Goal: Entertainment & Leisure: Consume media (video, audio)

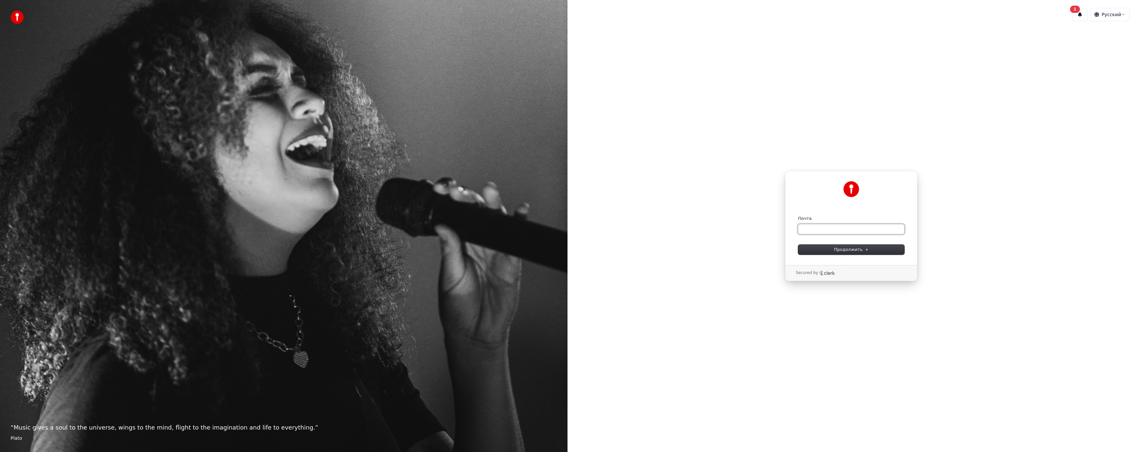
click at [811, 230] on input "Почта" at bounding box center [851, 229] width 106 height 10
click at [818, 230] on input "Почта" at bounding box center [851, 229] width 106 height 10
click at [854, 233] on input "Почта" at bounding box center [851, 229] width 106 height 10
paste input "**********"
click at [843, 249] on span "Продолжить" at bounding box center [851, 249] width 35 height 6
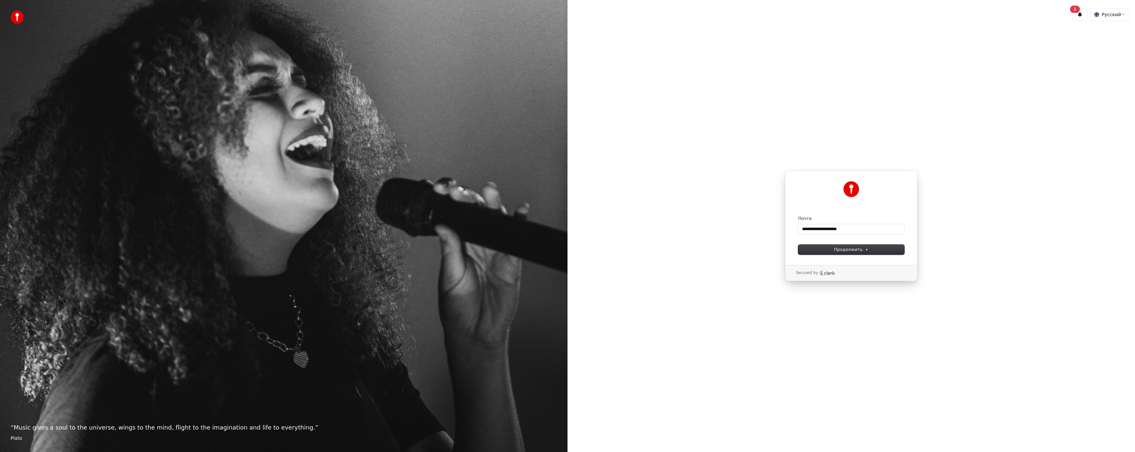
type input "**********"
click at [813, 219] on input "Enter verification code" at bounding box center [858, 220] width 106 height 12
type input "******"
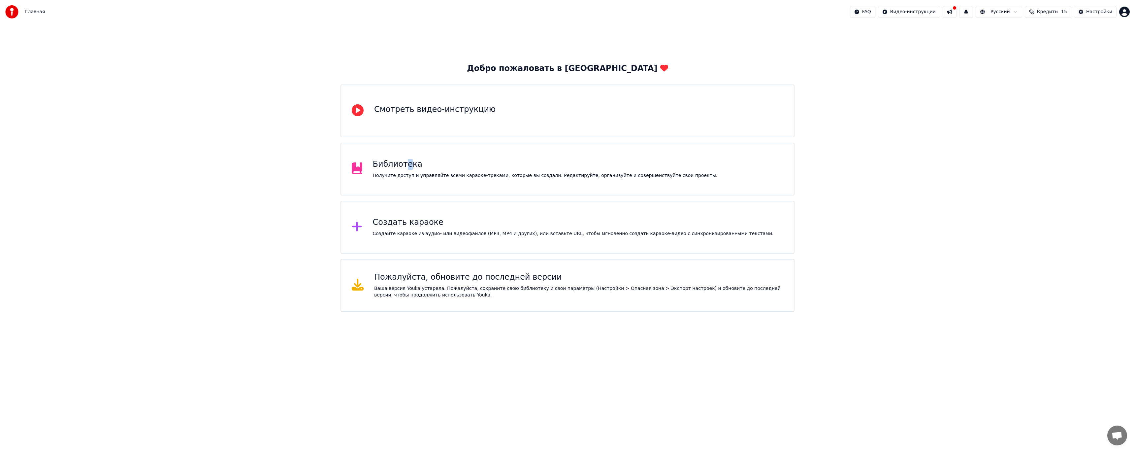
click at [406, 168] on div "Библиотека" at bounding box center [545, 164] width 345 height 11
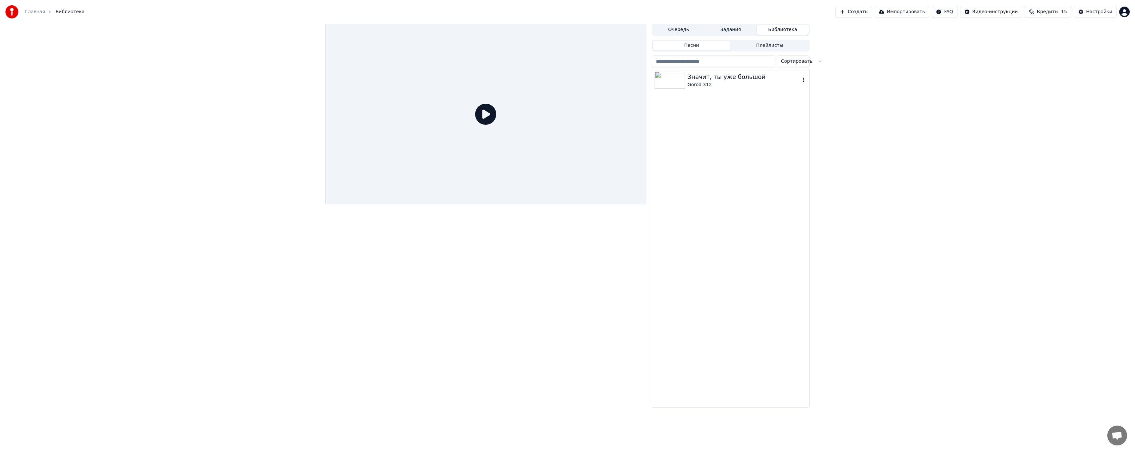
click at [684, 82] on img at bounding box center [669, 80] width 30 height 17
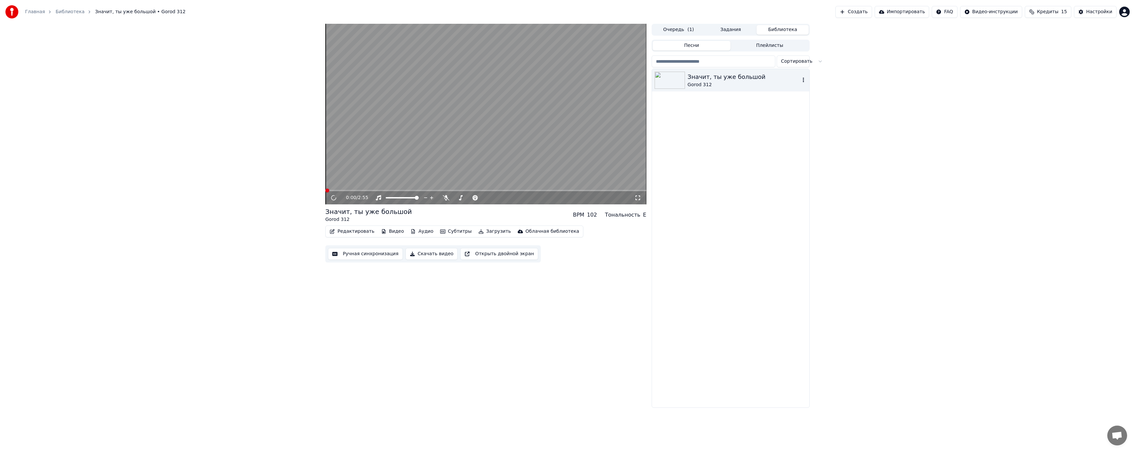
click at [684, 82] on img at bounding box center [669, 80] width 30 height 17
click at [400, 120] on video at bounding box center [485, 114] width 321 height 180
click at [414, 131] on video at bounding box center [485, 114] width 321 height 180
click at [637, 196] on icon at bounding box center [637, 197] width 5 height 5
click at [519, 117] on video at bounding box center [485, 114] width 321 height 180
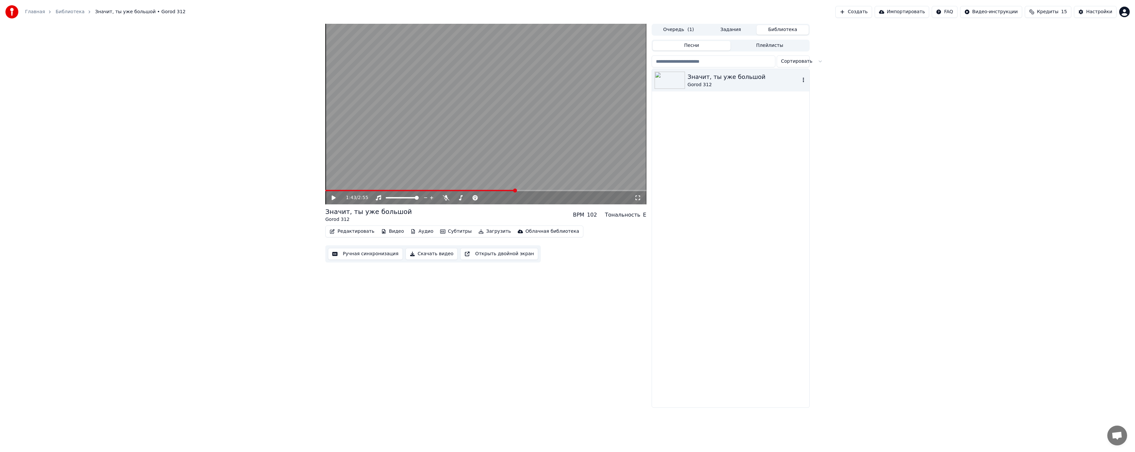
click at [729, 84] on div "Gorod 312" at bounding box center [743, 84] width 112 height 7
click at [806, 78] on div "Значит, ты уже большой Gorod 312" at bounding box center [730, 80] width 157 height 22
click at [802, 78] on icon "button" at bounding box center [803, 79] width 7 height 5
click at [729, 121] on div "Значит, ты уже большой Gorod 312" at bounding box center [730, 238] width 157 height 338
